Goal: Use online tool/utility: Utilize a website feature to perform a specific function

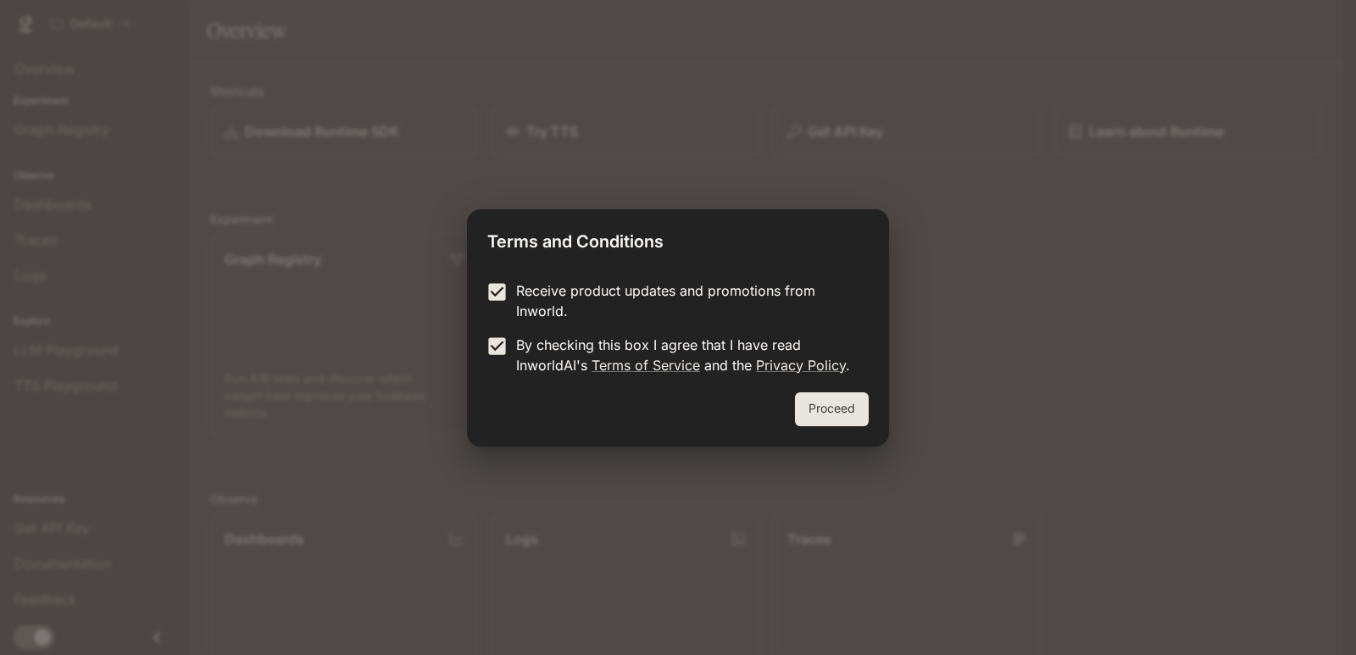
click at [786, 392] on div "Proceed" at bounding box center [678, 419] width 422 height 54
click at [799, 399] on button "Proceed" at bounding box center [832, 409] width 74 height 34
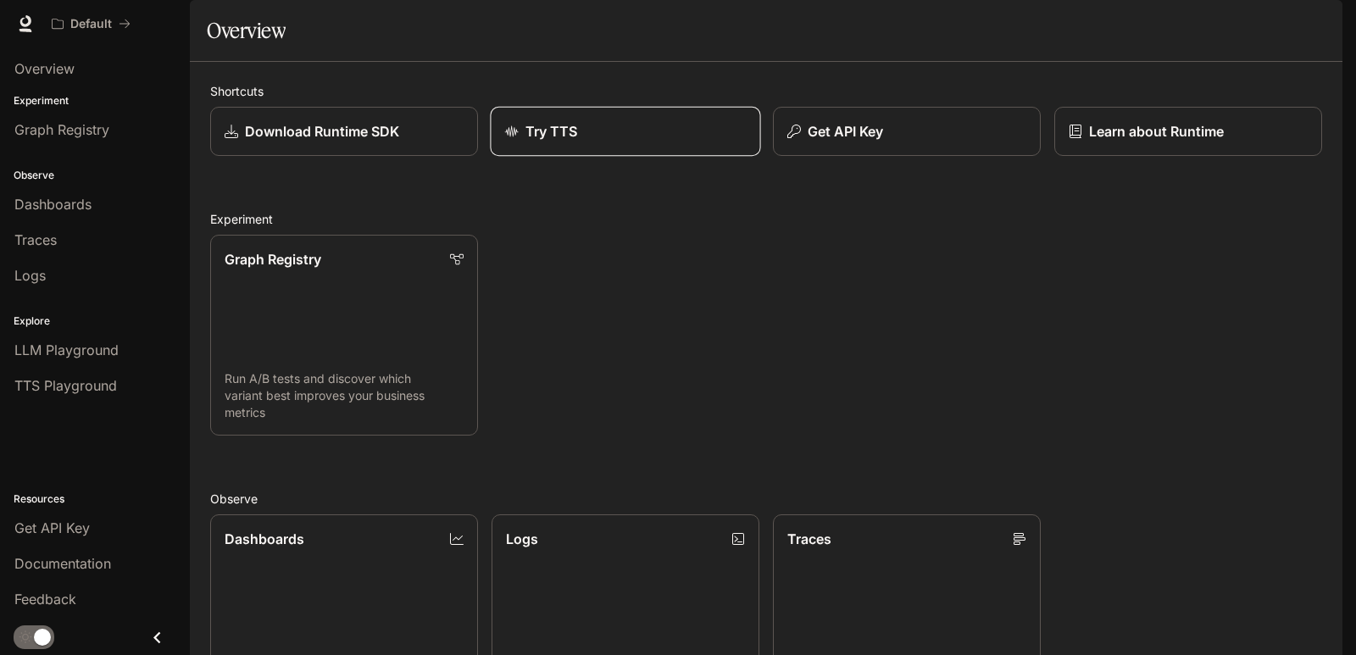
click at [703, 142] on div "Try TTS" at bounding box center [626, 131] width 242 height 20
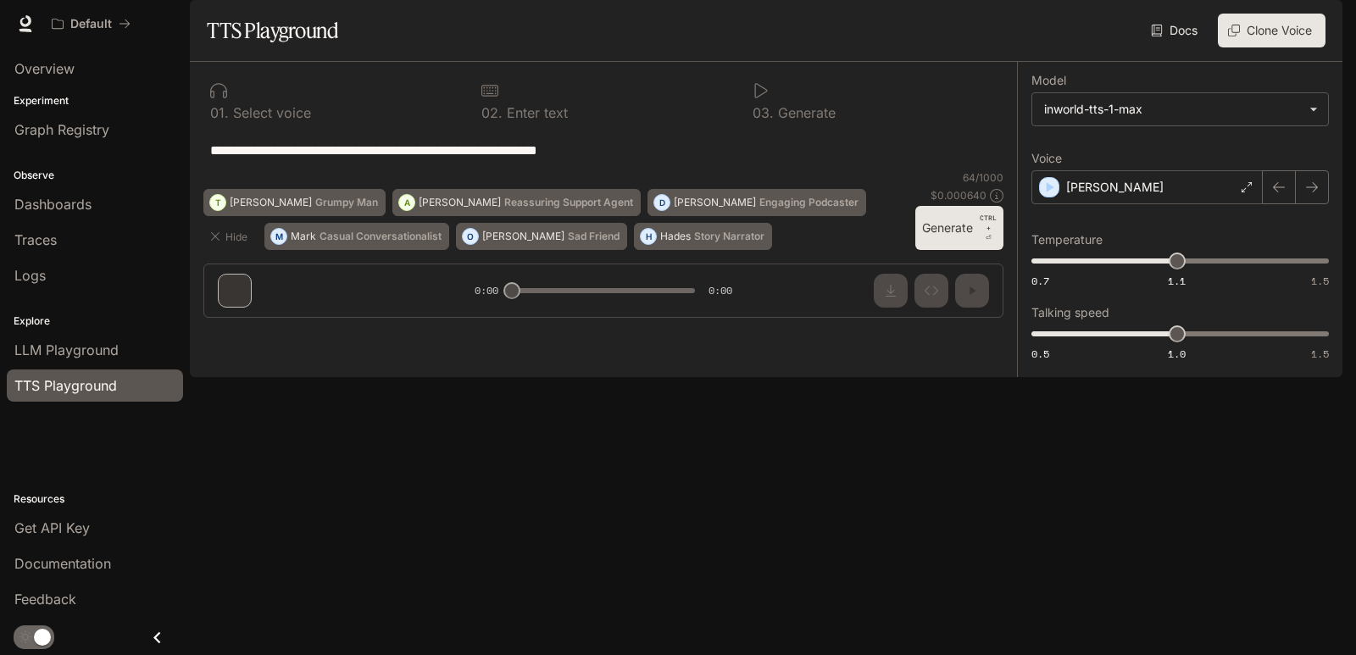
click at [778, 119] on p "Generate" at bounding box center [805, 113] width 62 height 14
click at [765, 160] on textarea "**********" at bounding box center [603, 150] width 786 height 19
click at [953, 250] on button "Generate CTRL + ⏎" at bounding box center [959, 228] width 88 height 44
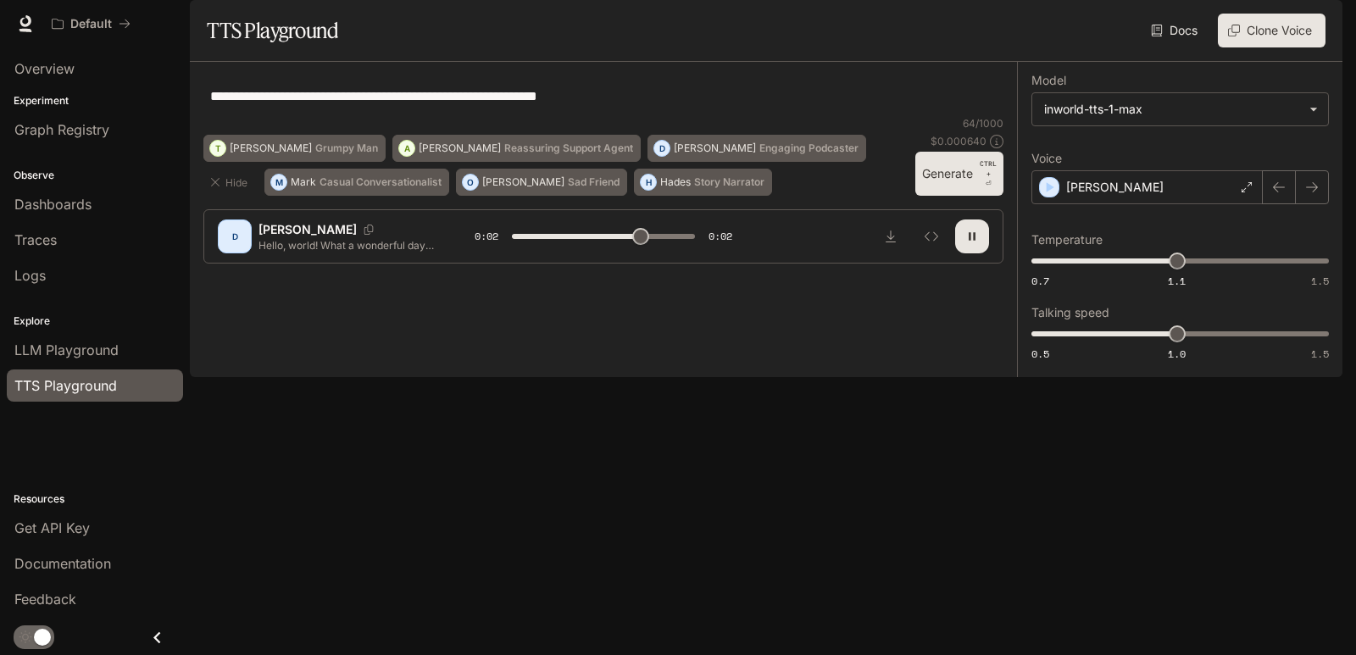
click at [975, 243] on icon "button" at bounding box center [972, 237] width 14 height 14
click at [1211, 204] on div "[PERSON_NAME]" at bounding box center [1146, 187] width 231 height 34
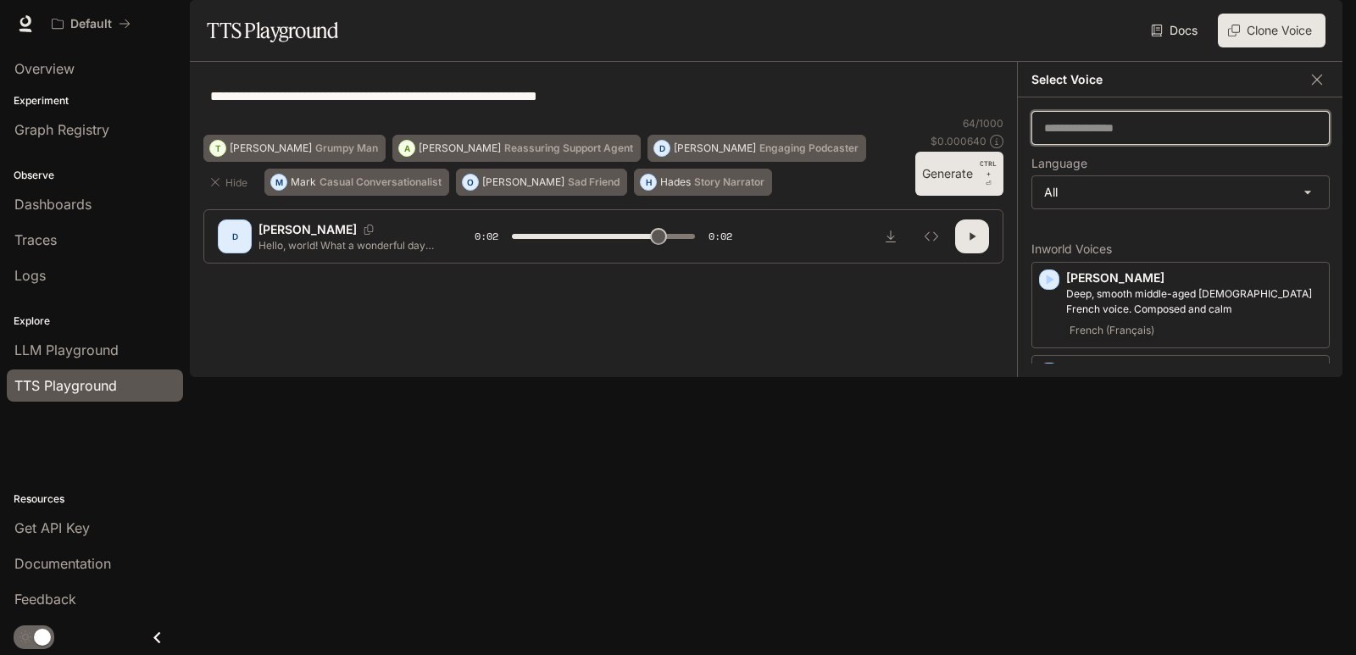
click at [1148, 136] on input "text" at bounding box center [1180, 127] width 297 height 17
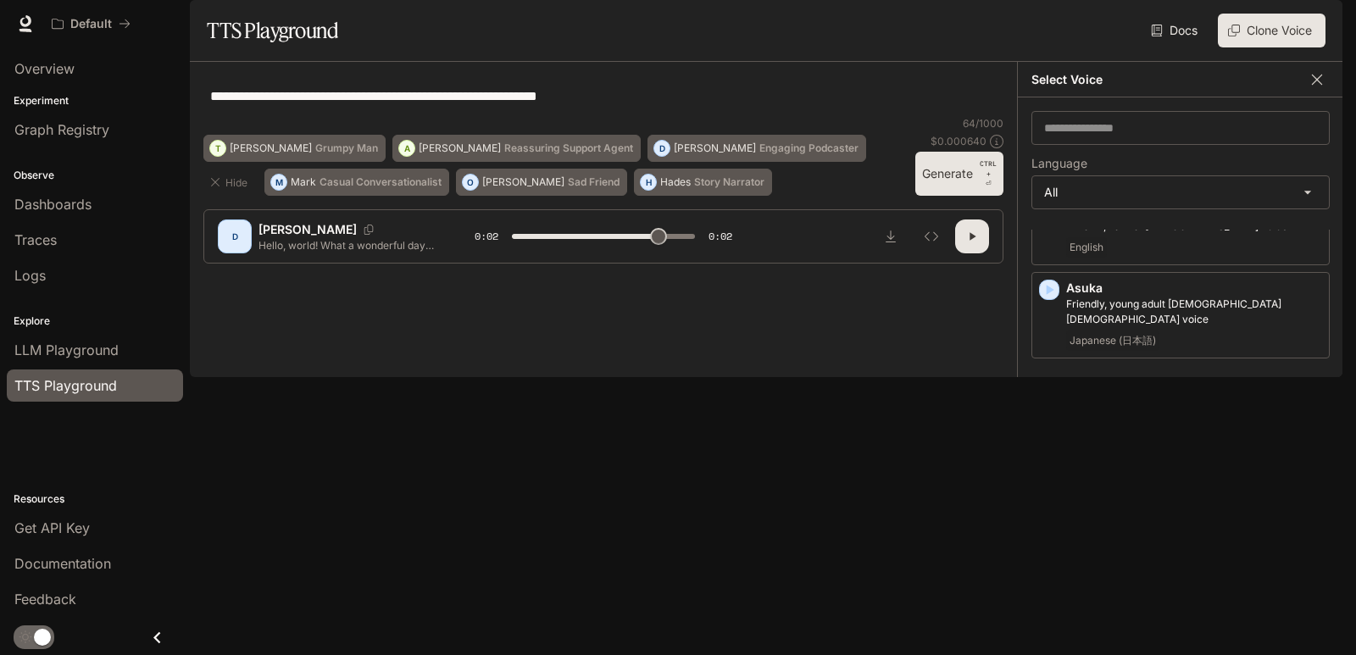
click at [1314, 92] on button "button" at bounding box center [1316, 79] width 25 height 25
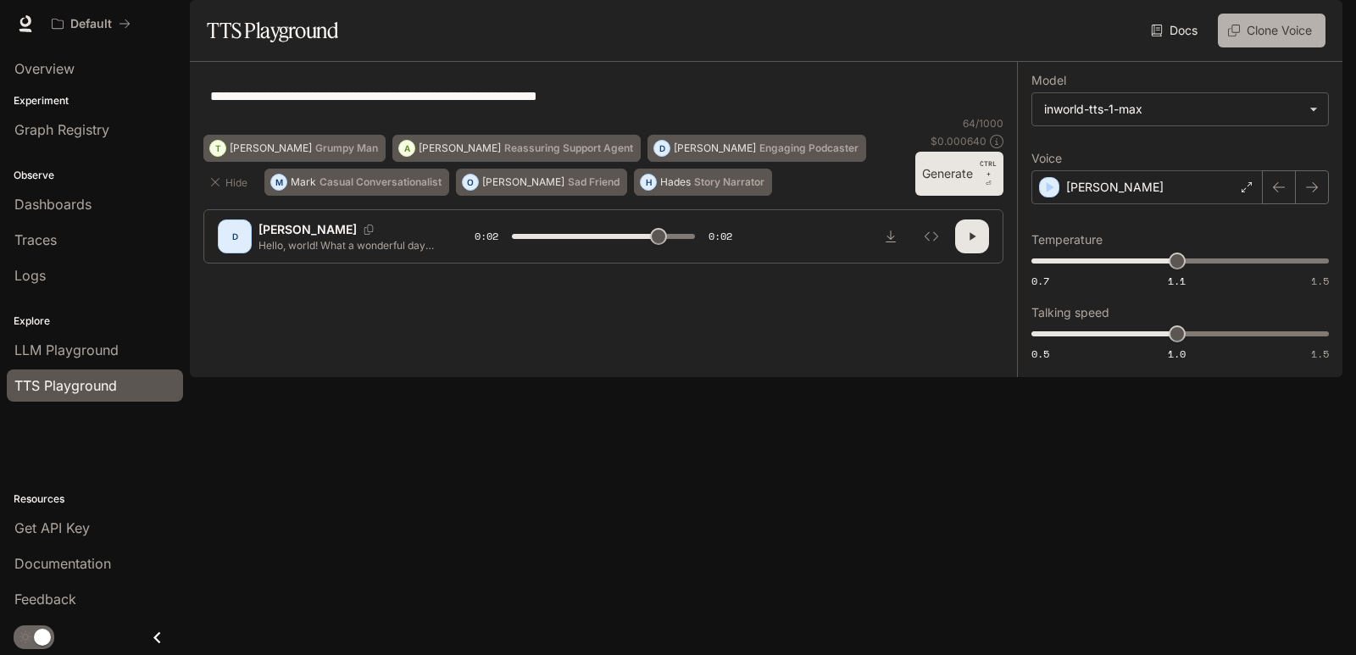
click at [1287, 47] on button "Clone Voice" at bounding box center [1272, 31] width 108 height 34
type input "***"
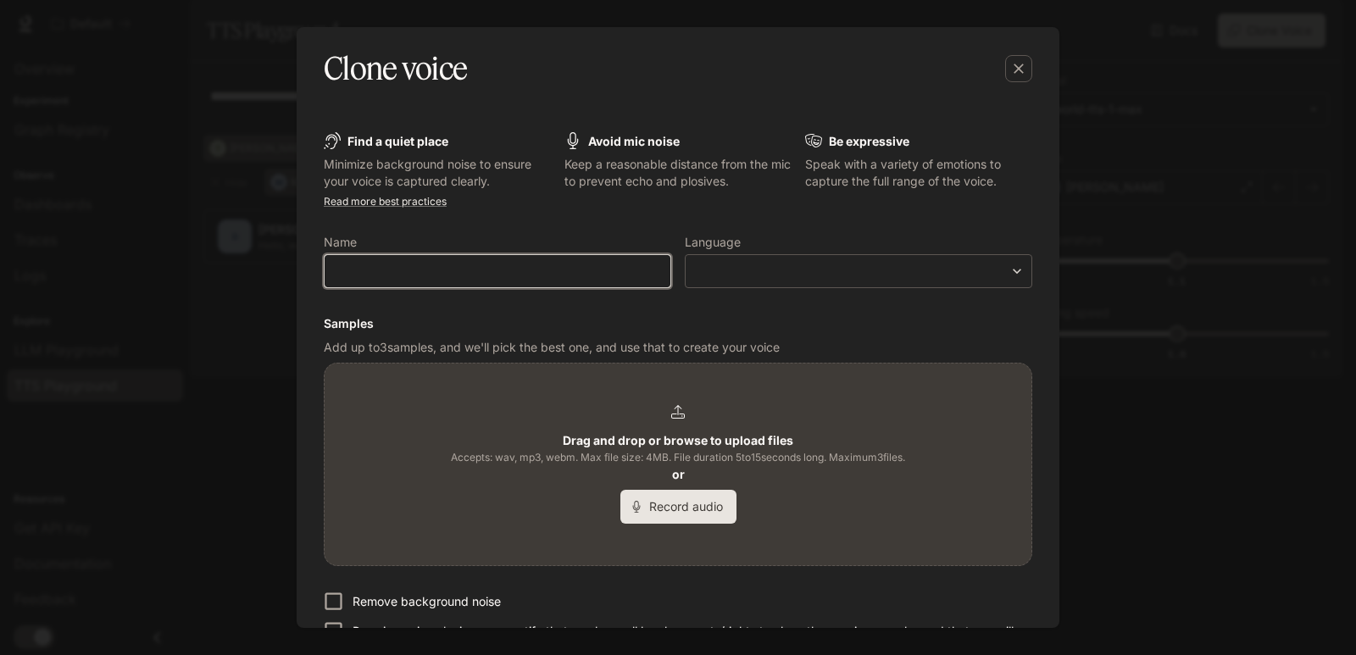
click at [497, 275] on input "text" at bounding box center [498, 271] width 346 height 17
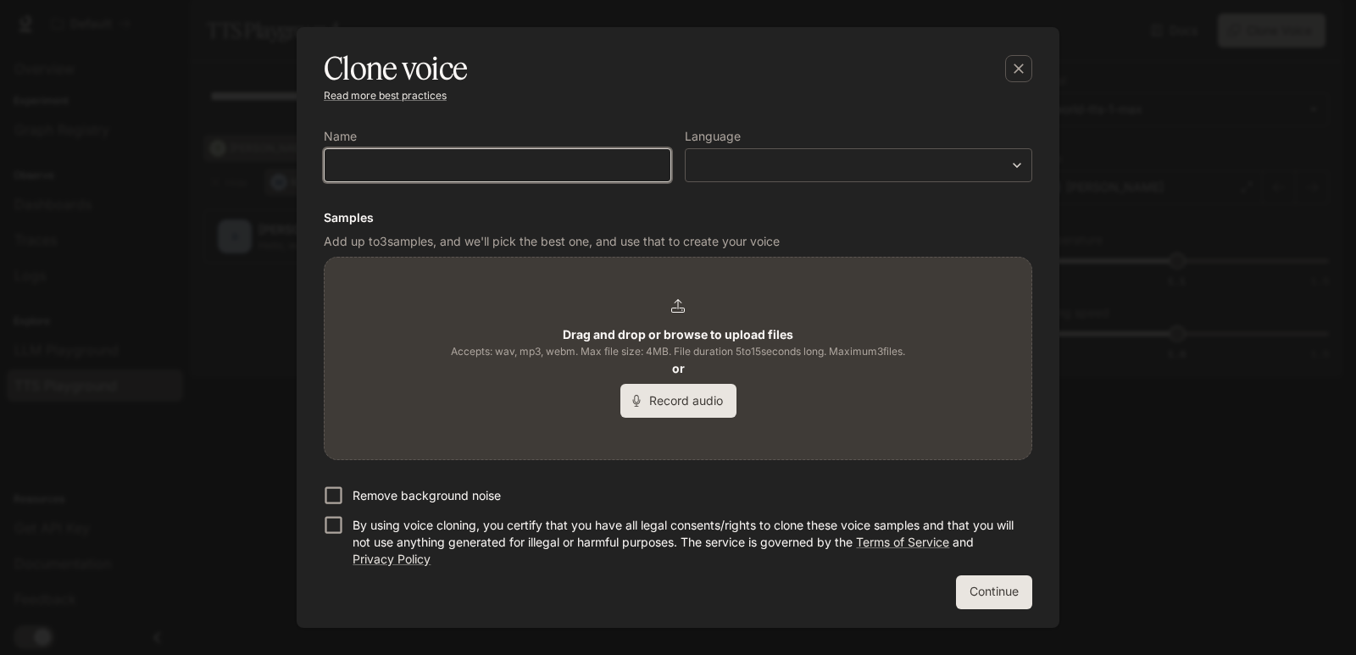
scroll to position [107, 0]
click at [360, 494] on p "Remove background noise" at bounding box center [427, 494] width 148 height 17
click at [358, 518] on p "By using voice cloning, you certify that you have all legal consents/rights to …" at bounding box center [686, 541] width 666 height 51
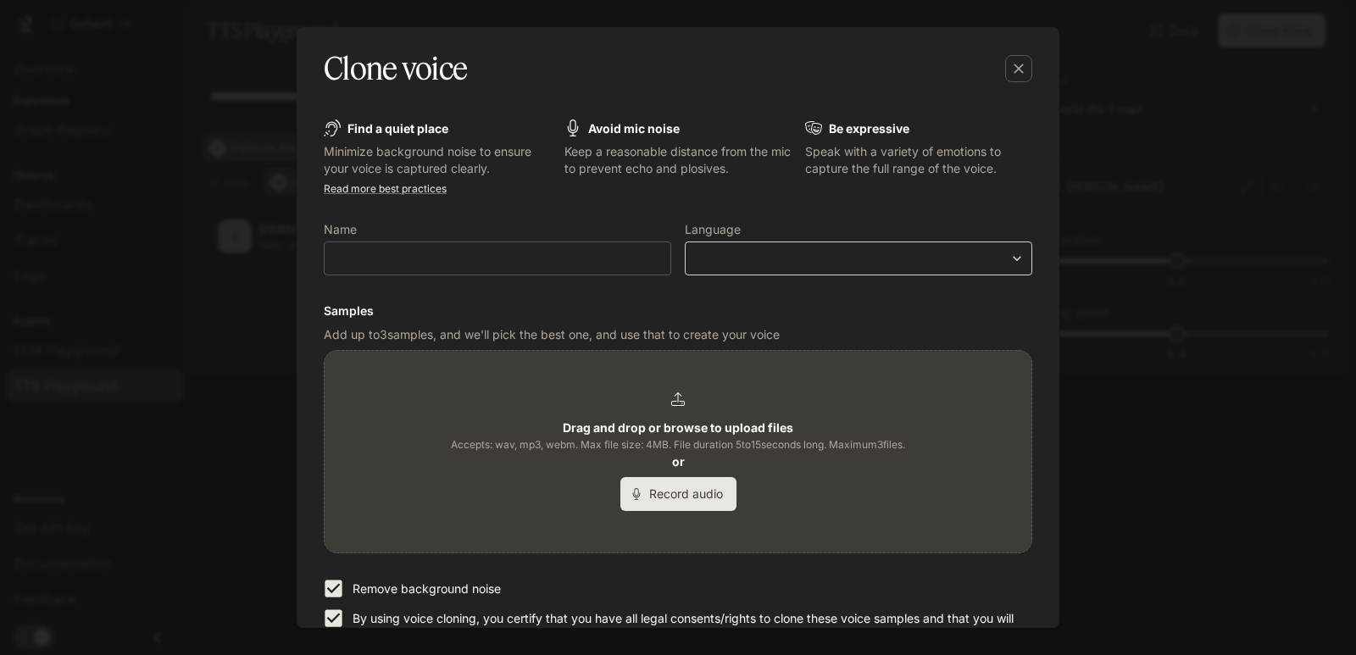
scroll to position [0, 0]
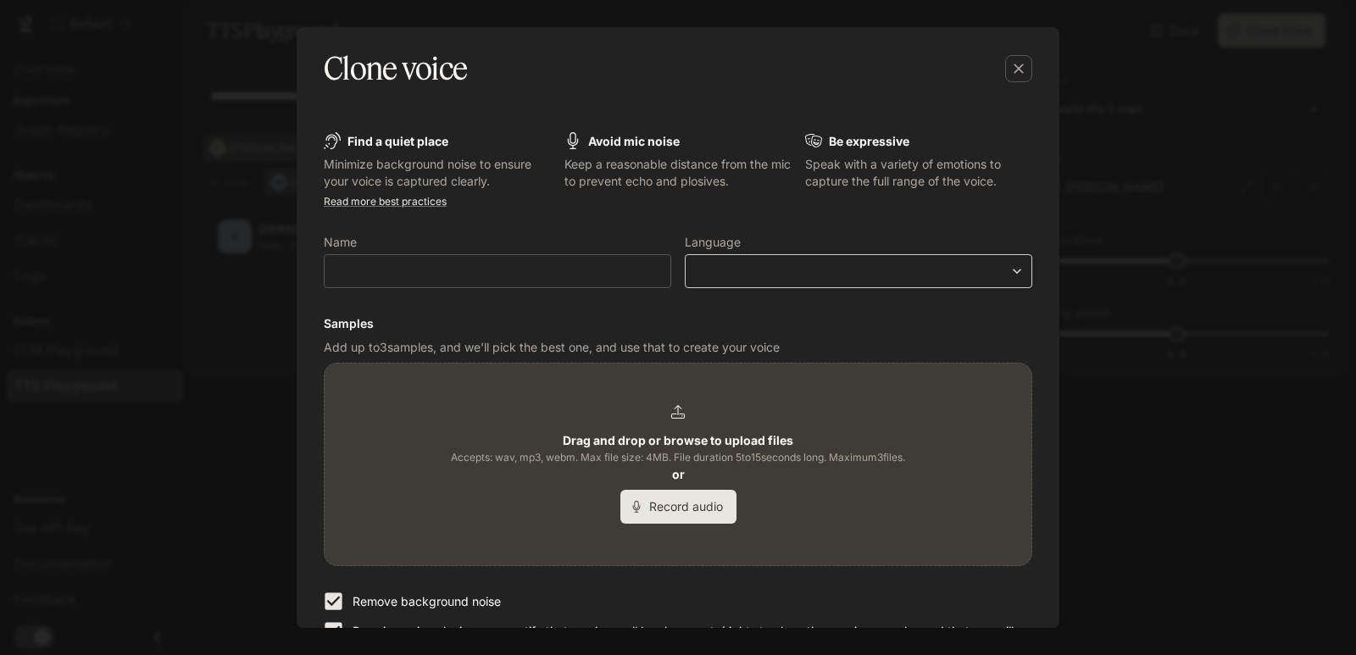
click at [748, 258] on div "​ ​" at bounding box center [858, 271] width 347 height 34
click at [753, 270] on body "**********" at bounding box center [678, 327] width 1356 height 655
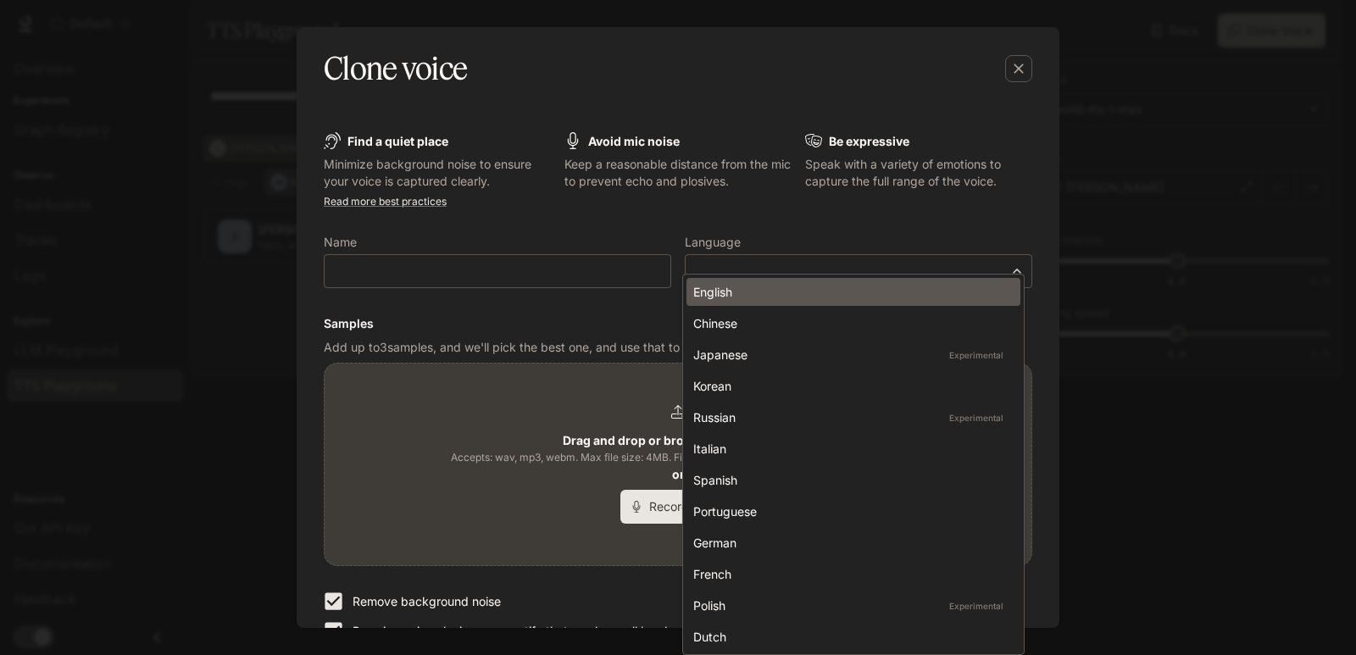
click at [760, 291] on div "English" at bounding box center [850, 292] width 314 height 18
type input "*****"
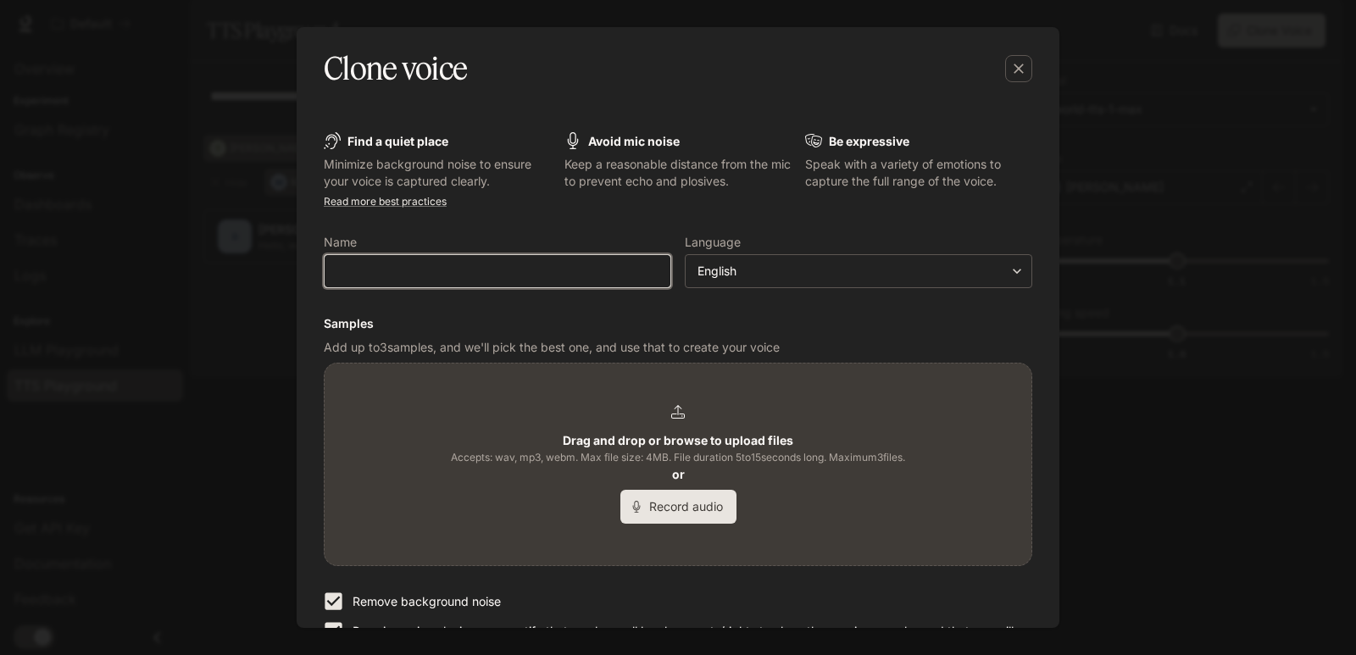
click at [490, 275] on input "text" at bounding box center [498, 271] width 346 height 17
type input "*"
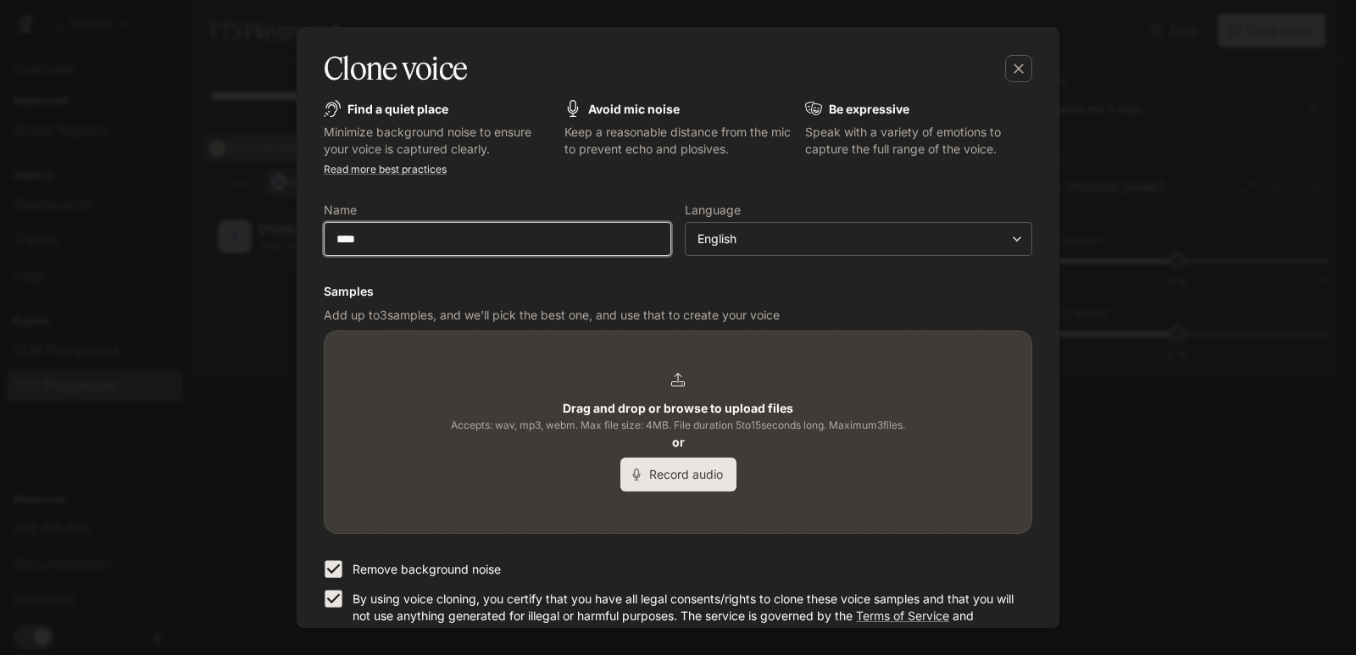
scroll to position [107, 0]
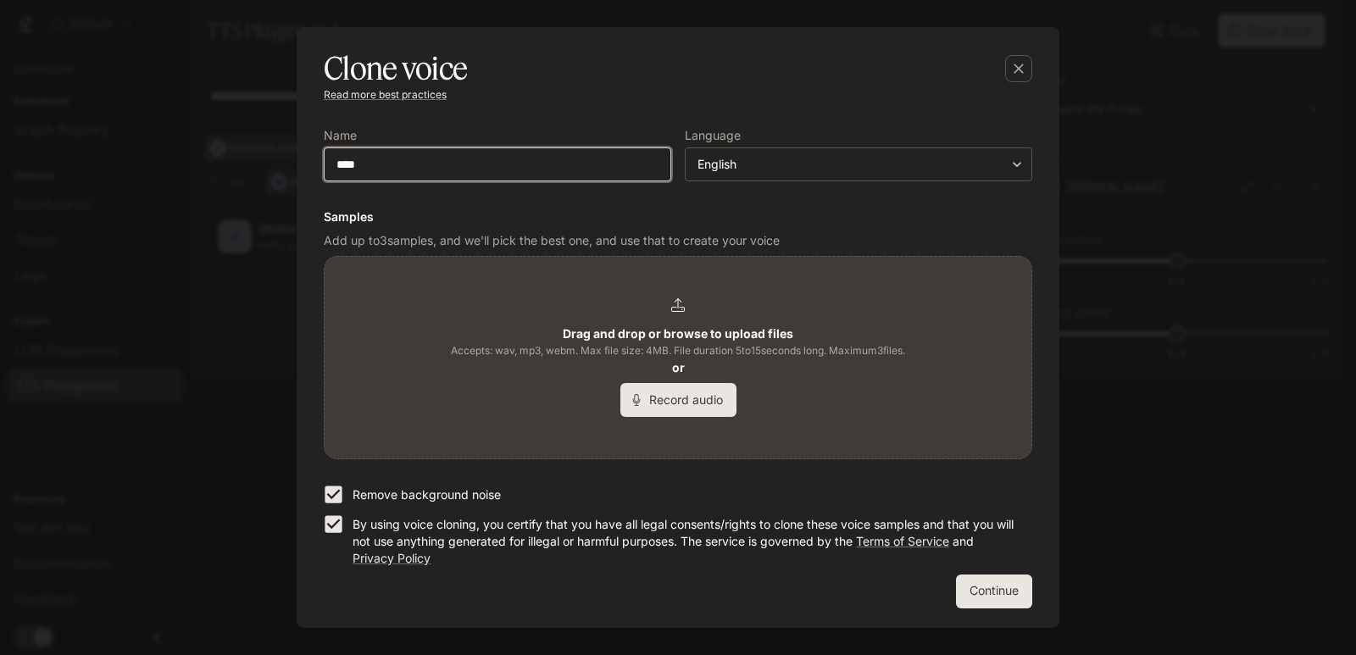
type input "****"
click at [987, 575] on button "Continue" at bounding box center [994, 592] width 76 height 34
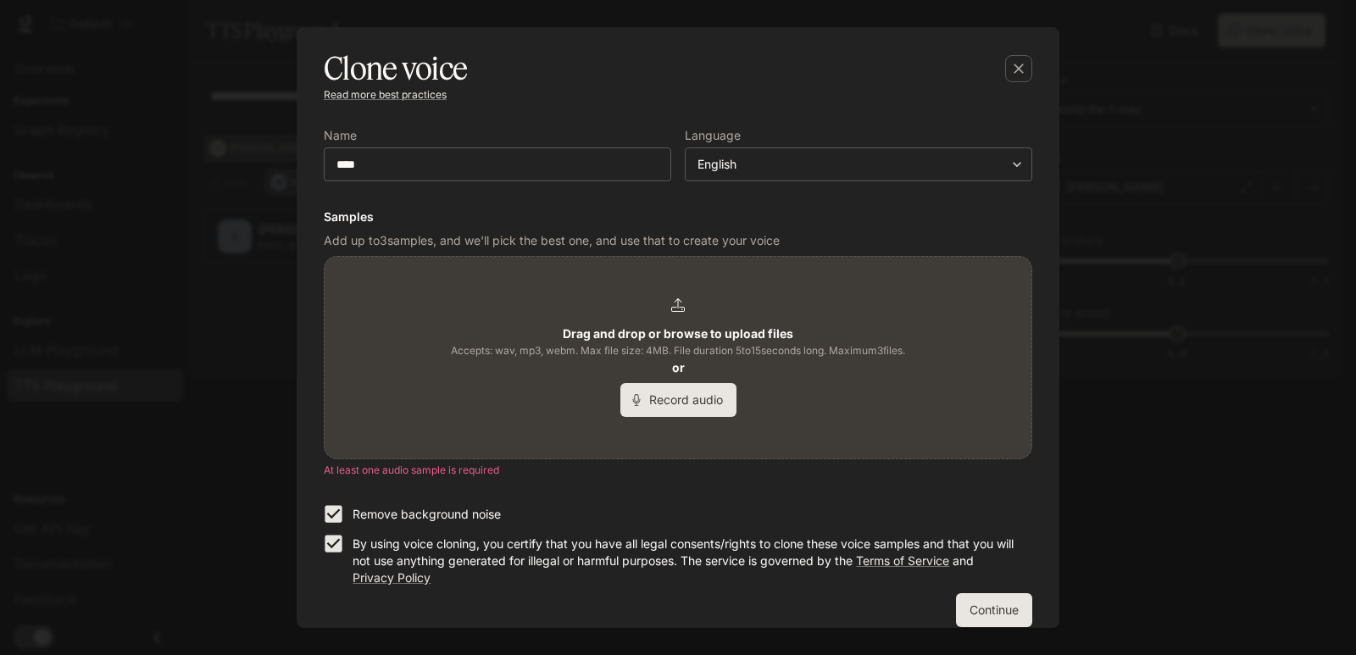
click at [603, 324] on div "Drag and drop or browse to upload files Accepts: wav, mp3, webm. Max file size:…" at bounding box center [678, 357] width 454 height 119
click at [658, 355] on span "Accepts: wav, mp3, webm. Max file size: 4MB. File duration 5 to 15 seconds long…" at bounding box center [678, 350] width 454 height 17
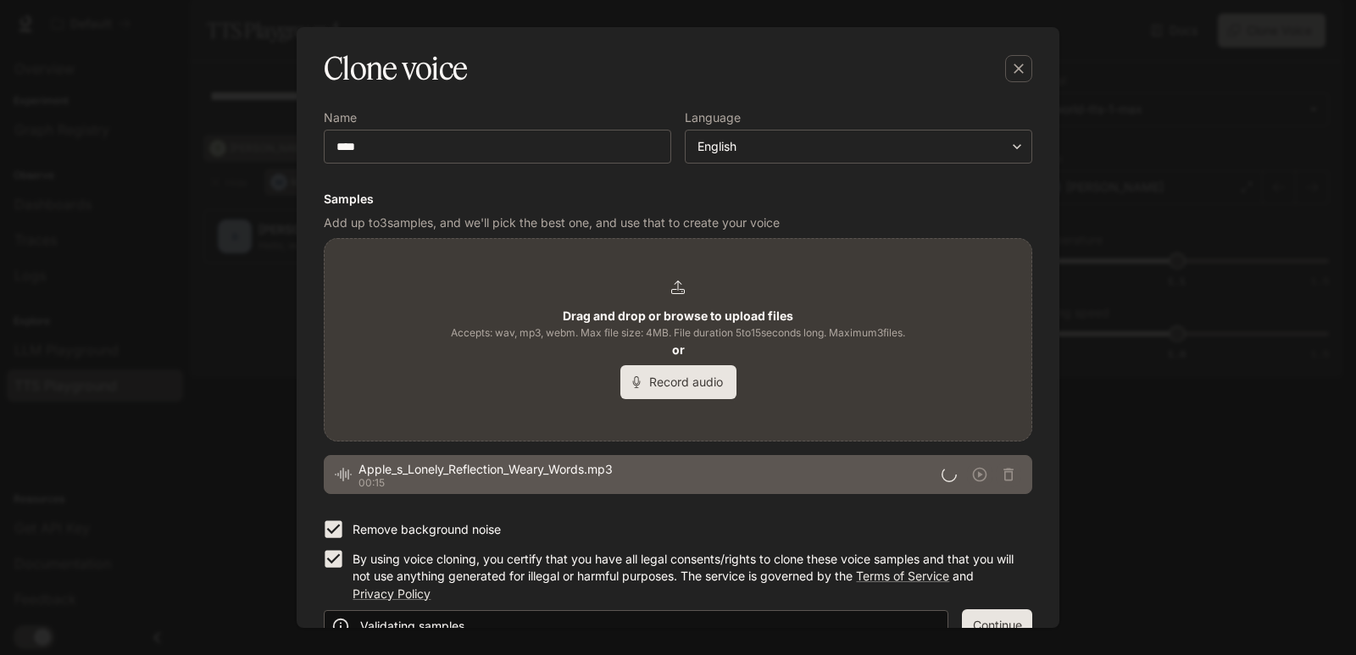
scroll to position [159, 0]
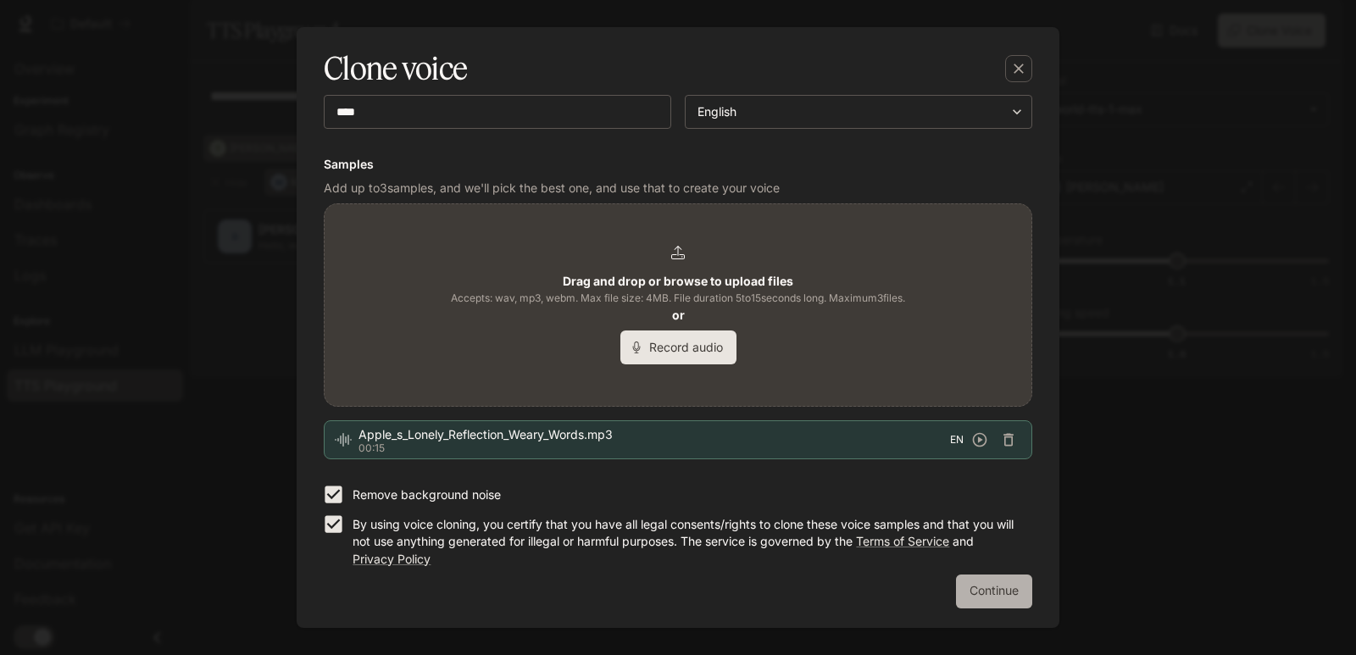
click at [1000, 586] on button "Continue" at bounding box center [994, 592] width 76 height 34
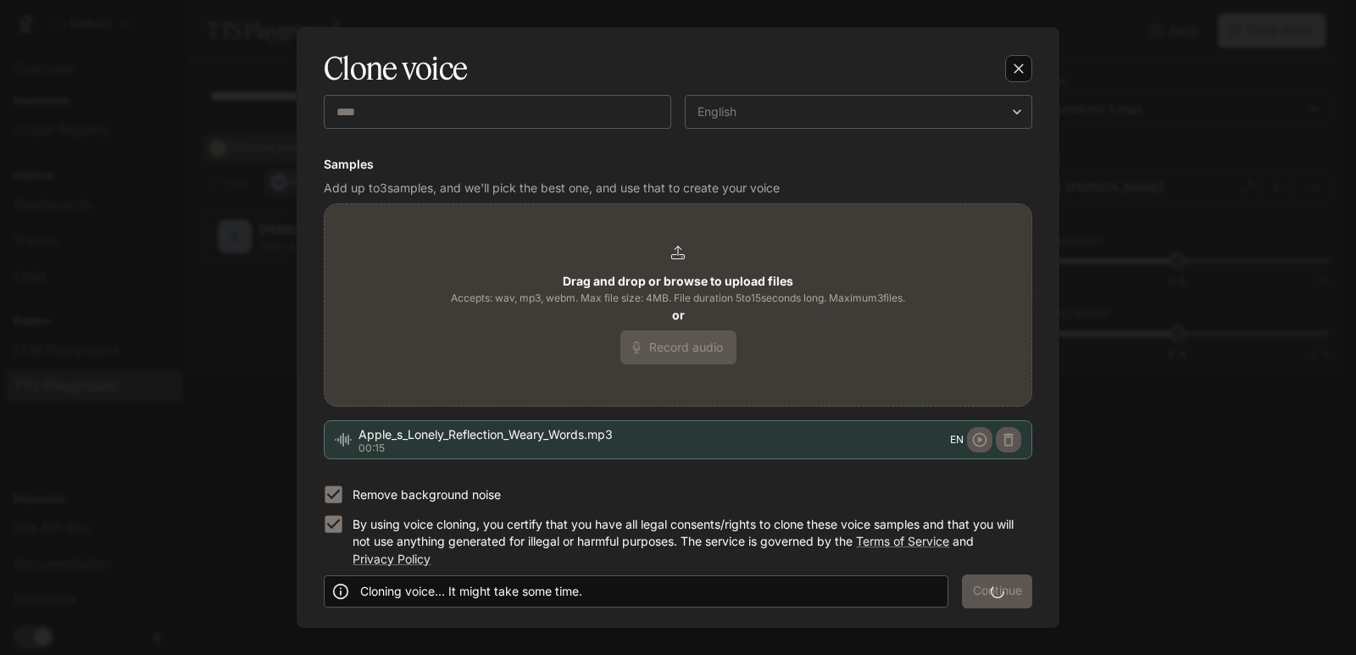
click at [1012, 64] on icon "button" at bounding box center [1018, 68] width 17 height 17
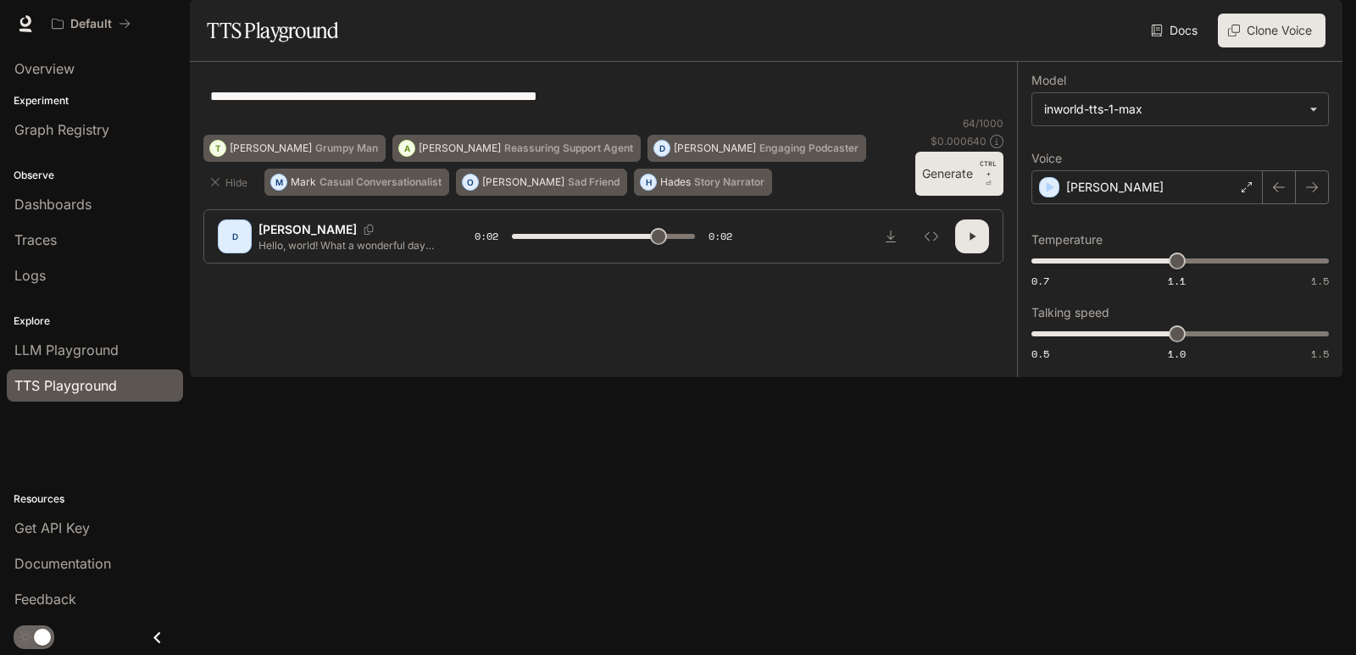
type input "***"
click at [499, 116] on div "**********" at bounding box center [603, 95] width 800 height 41
click at [125, 332] on li "LLM Playground" at bounding box center [95, 350] width 190 height 36
click at [128, 336] on link "LLM Playground" at bounding box center [95, 350] width 176 height 32
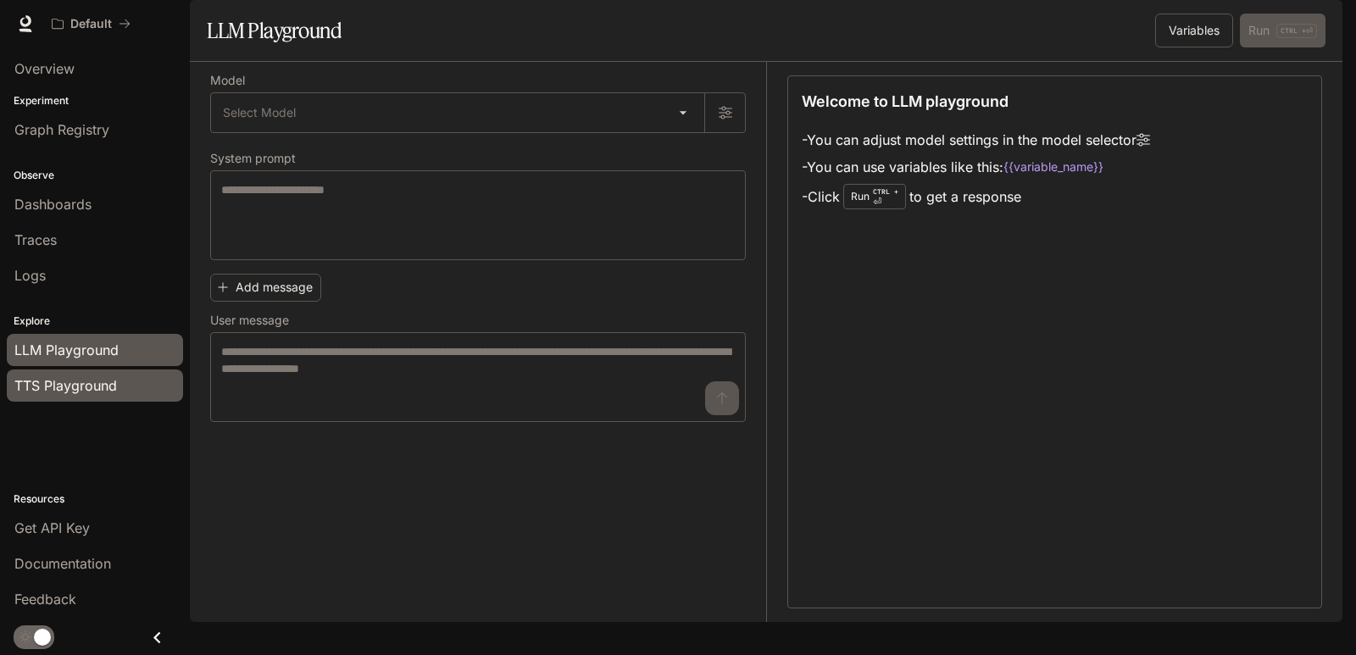
click at [122, 397] on link "TTS Playground" at bounding box center [95, 386] width 176 height 32
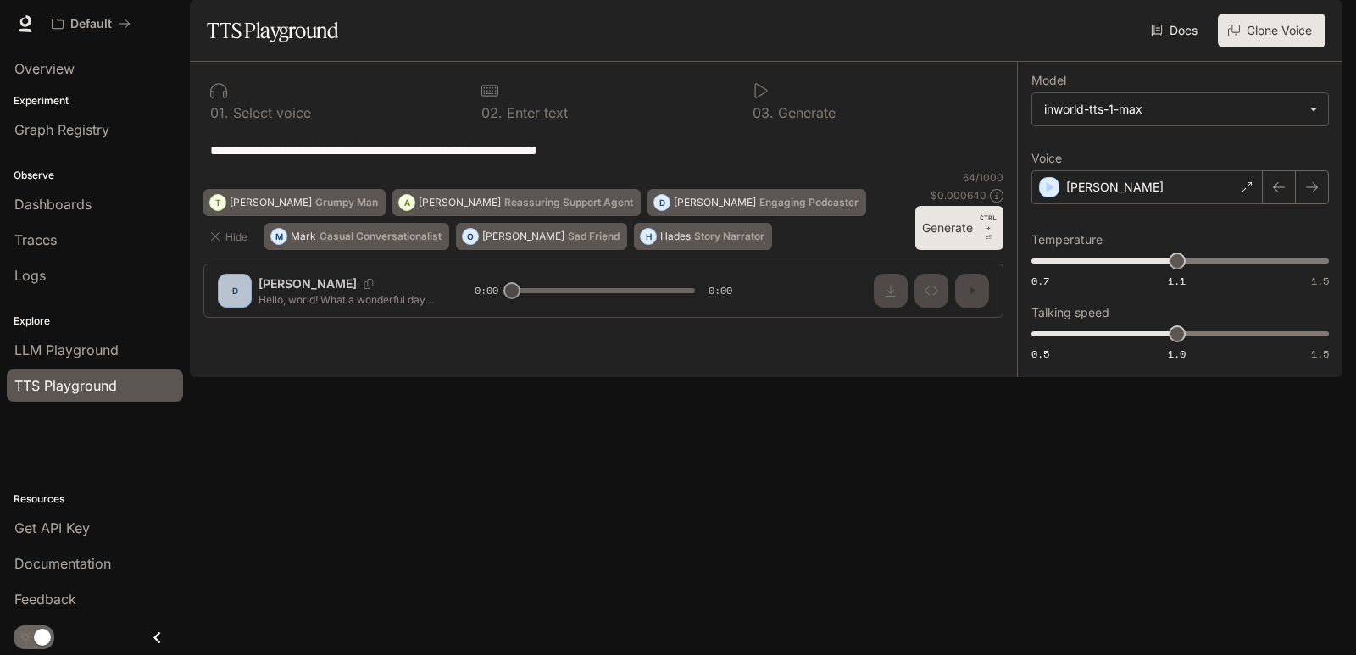
click at [485, 126] on div "0 2 . Enter text" at bounding box center [604, 100] width 258 height 51
click at [284, 119] on p "Select voice" at bounding box center [270, 113] width 82 height 14
click at [480, 126] on div "0 2 . Enter text" at bounding box center [604, 100] width 258 height 51
click at [758, 126] on div "0 3 . Generate" at bounding box center [875, 100] width 258 height 51
click at [950, 130] on div "0 1 . Select voice 0 2 . Enter text 0 3 . Generate" at bounding box center [603, 102] width 800 height 54
